Goal: Find specific page/section: Find specific page/section

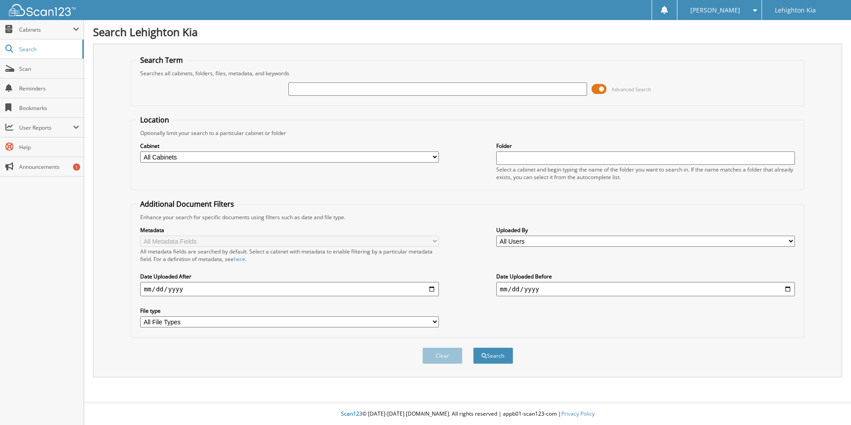
click at [296, 90] on input "text" at bounding box center [437, 88] width 299 height 13
type input "1612374"
click at [473, 347] on button "Search" at bounding box center [493, 355] width 40 height 16
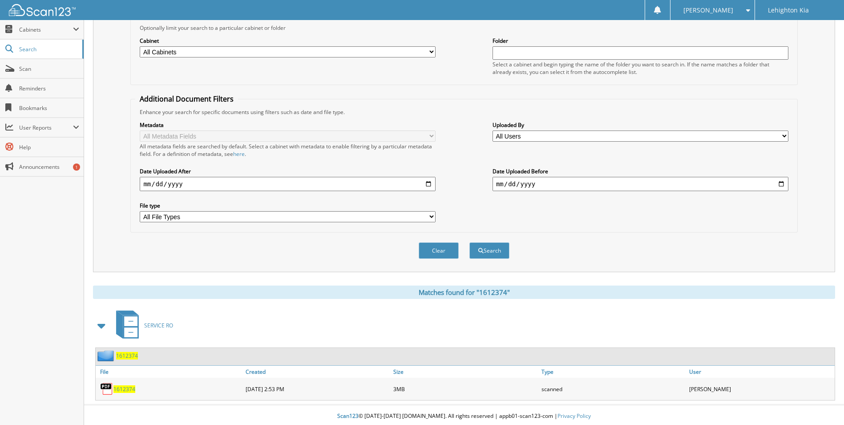
scroll to position [108, 0]
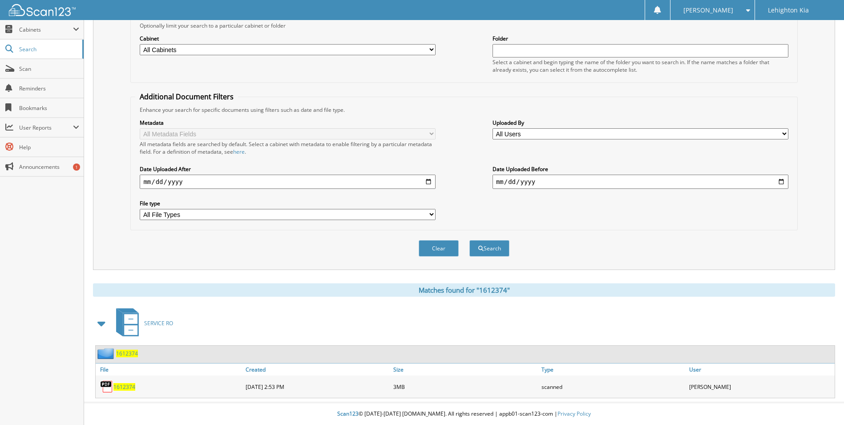
click at [120, 387] on span "1612374" at bounding box center [124, 387] width 22 height 8
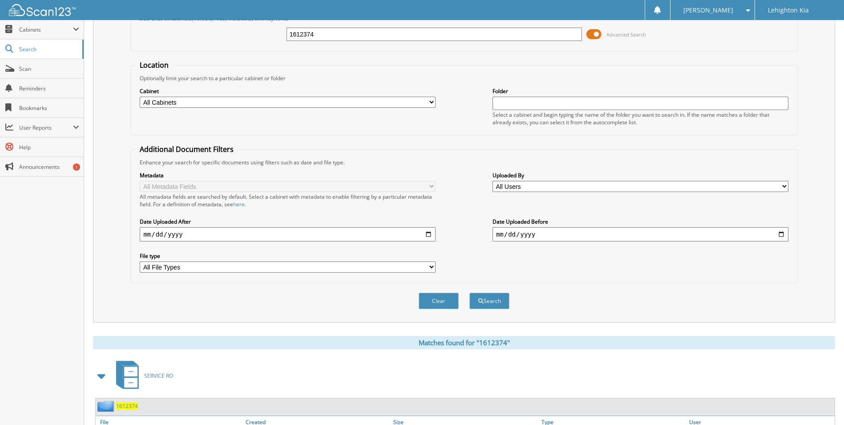
scroll to position [0, 0]
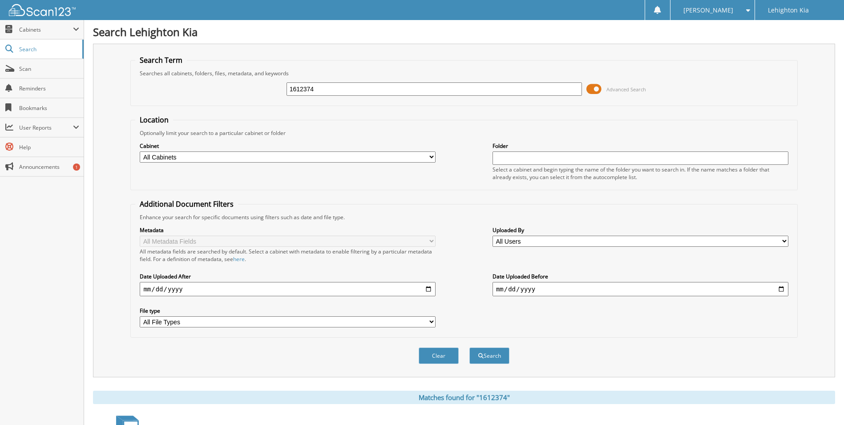
click at [322, 88] on input "1612374" at bounding box center [435, 88] width 296 height 13
type input "1611624"
click at [469, 347] on button "Search" at bounding box center [489, 355] width 40 height 16
